Goal: Complete application form

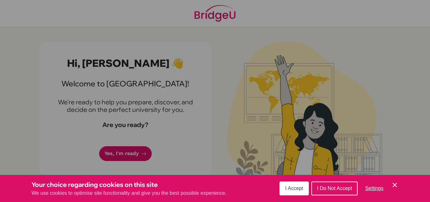
click at [303, 186] on span "I Accept" at bounding box center [294, 187] width 18 height 5
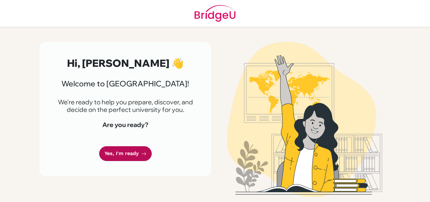
click at [136, 156] on link "Yes, I'm ready" at bounding box center [125, 153] width 53 height 15
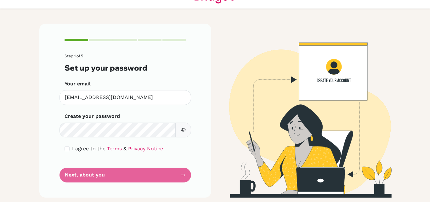
scroll to position [19, 0]
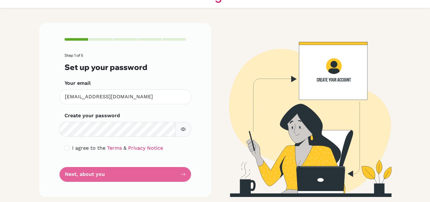
click at [182, 130] on icon "button" at bounding box center [183, 129] width 2 height 2
click at [65, 147] on input "checkbox" at bounding box center [67, 147] width 5 height 5
checkbox input "true"
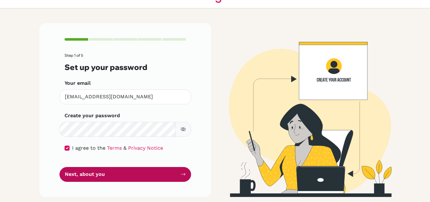
click at [110, 174] on button "Next, about you" at bounding box center [126, 174] width 132 height 15
